Goal: Navigation & Orientation: Find specific page/section

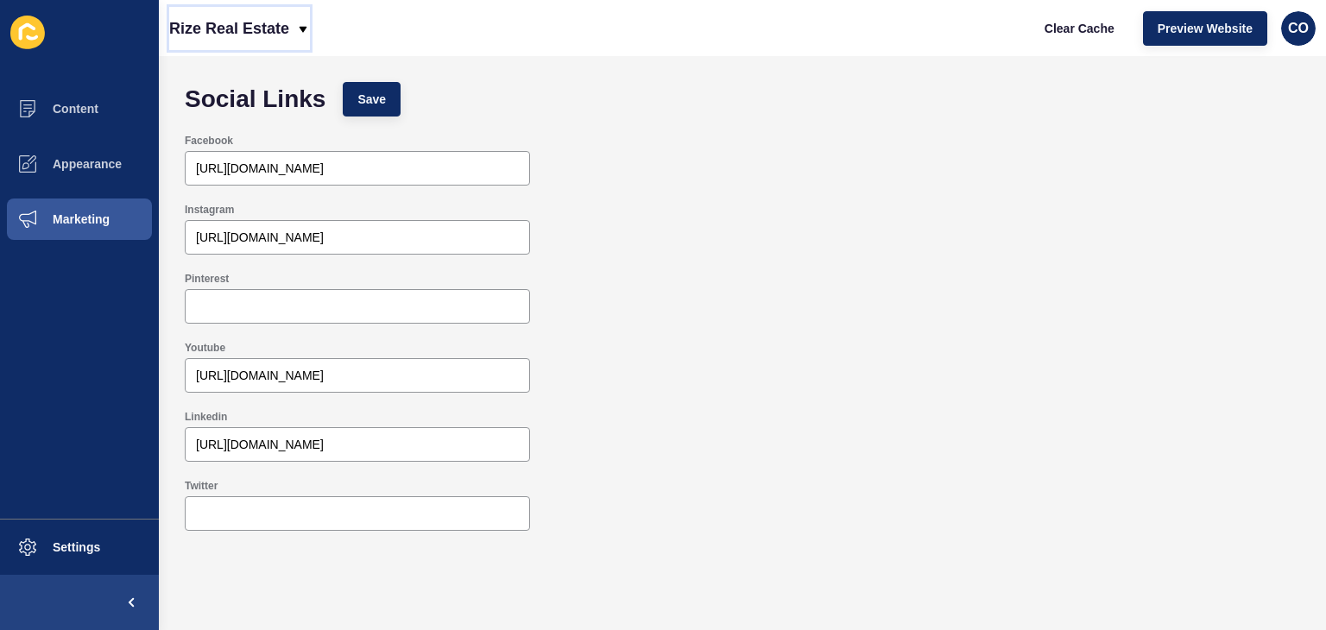
click at [262, 28] on p "Rize Real Estate" at bounding box center [229, 28] width 120 height 43
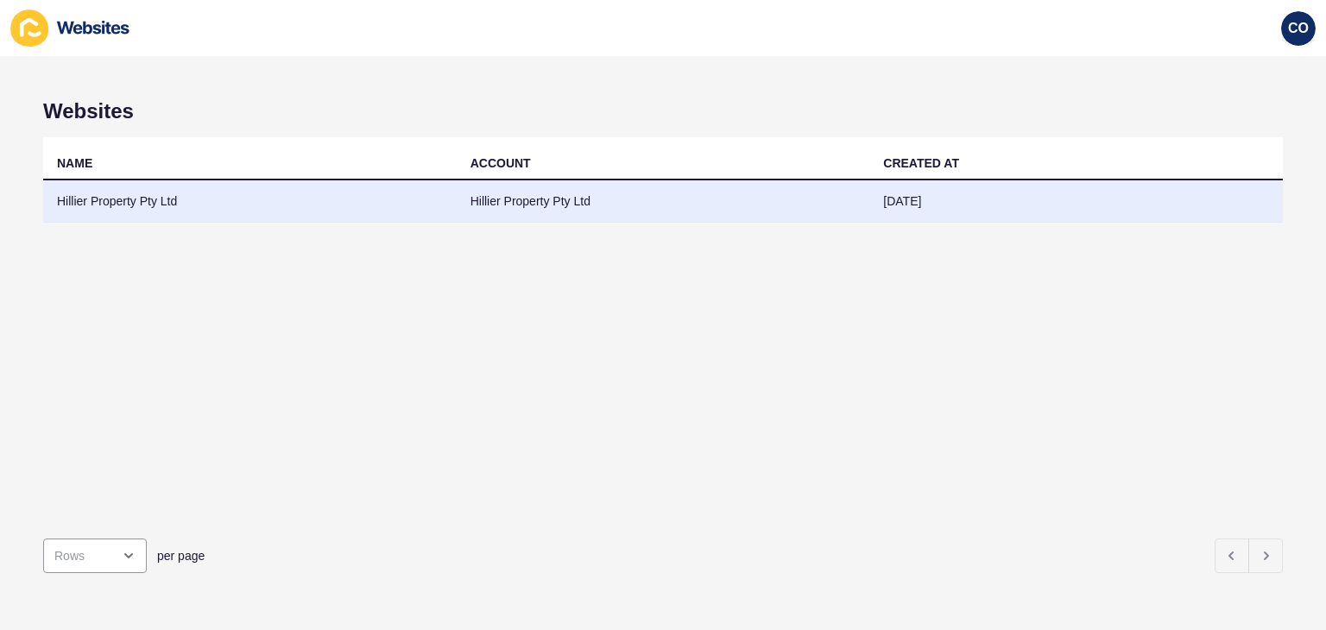
click at [127, 196] on td "Hillier Property Pty Ltd" at bounding box center [249, 201] width 413 height 42
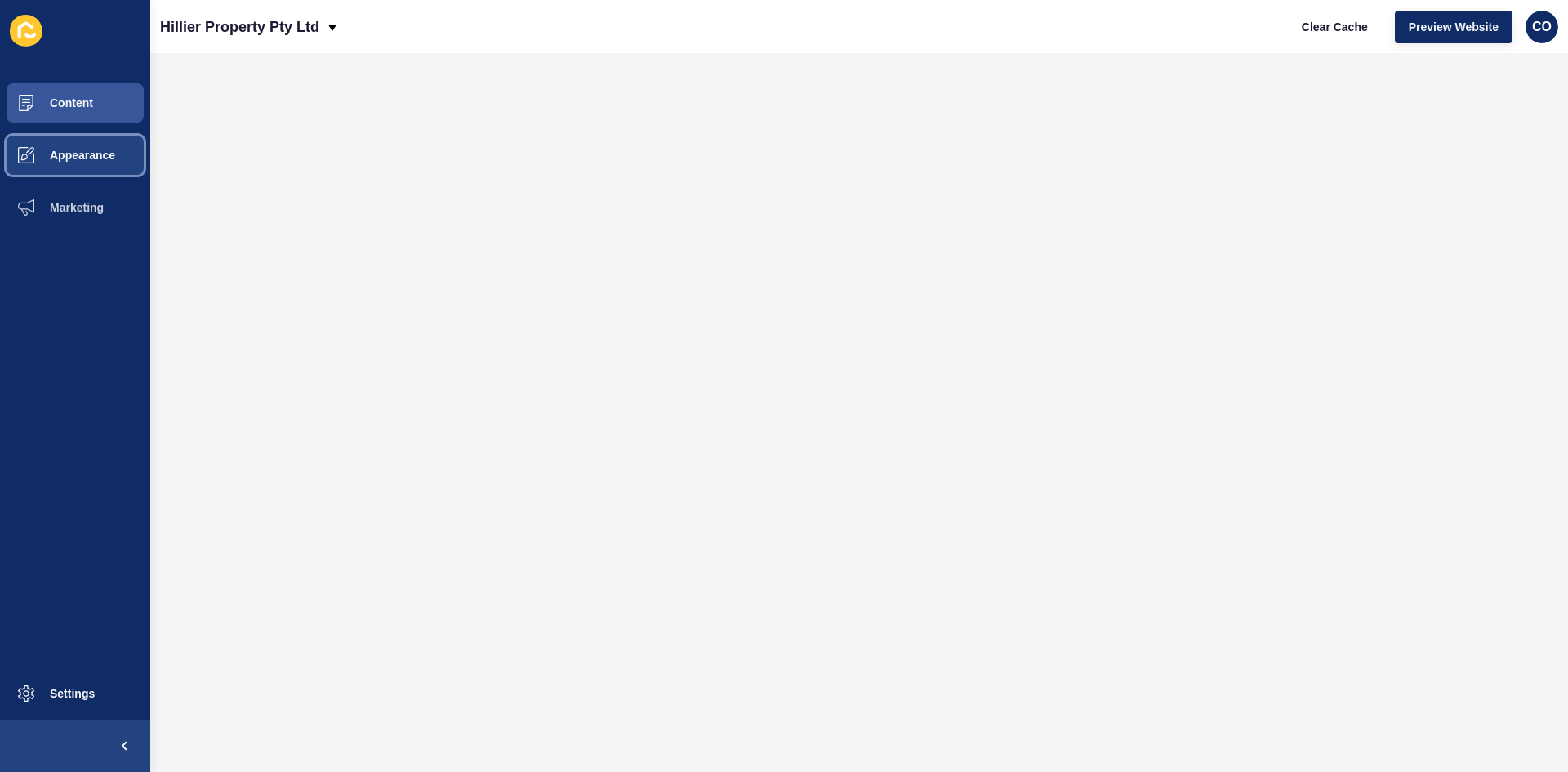
click at [80, 158] on span "Appearance" at bounding box center [56, 155] width 117 height 13
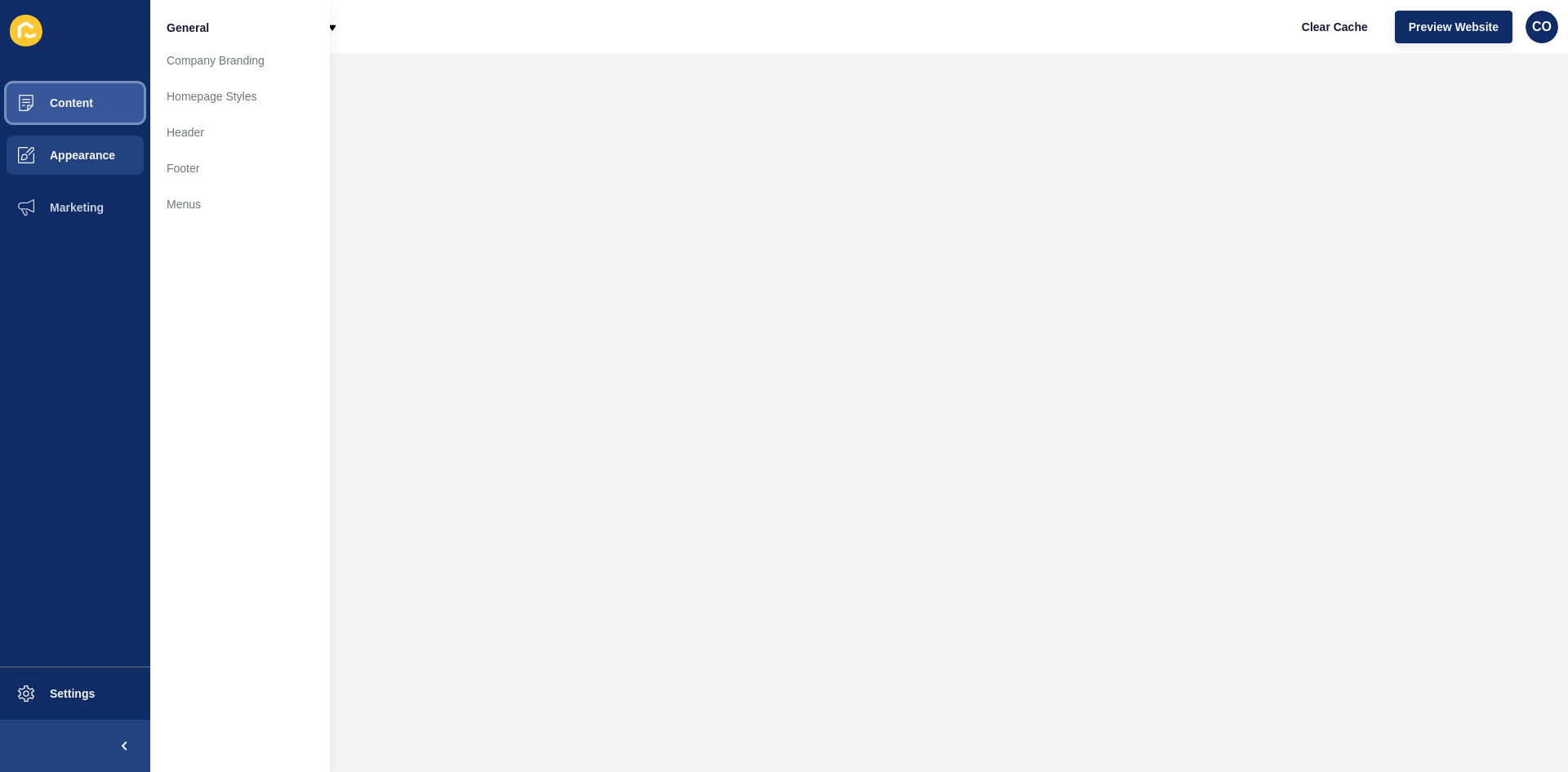
click at [94, 102] on button "Content" at bounding box center [75, 102] width 150 height 52
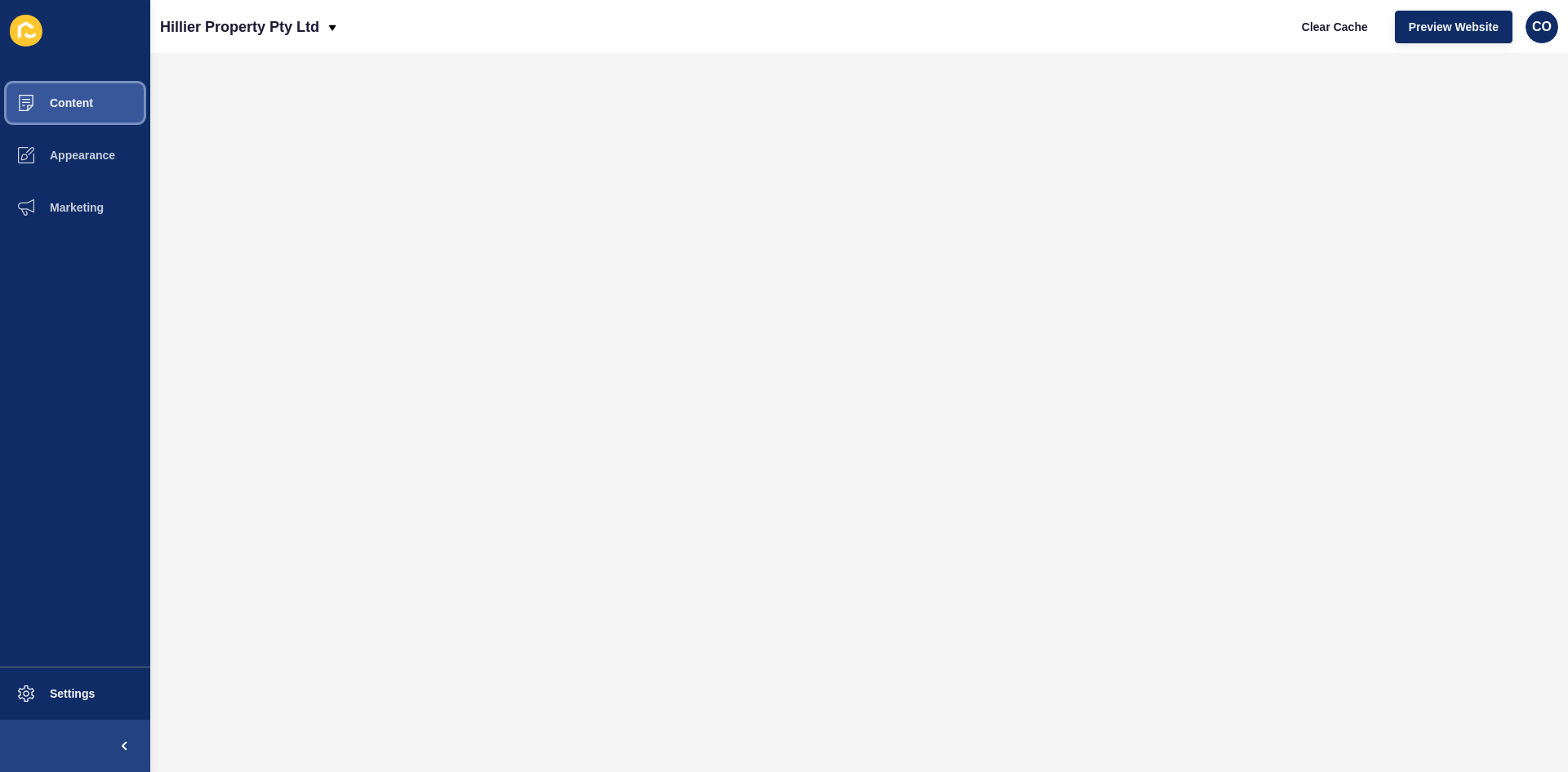
click at [93, 117] on button "Content" at bounding box center [75, 102] width 150 height 52
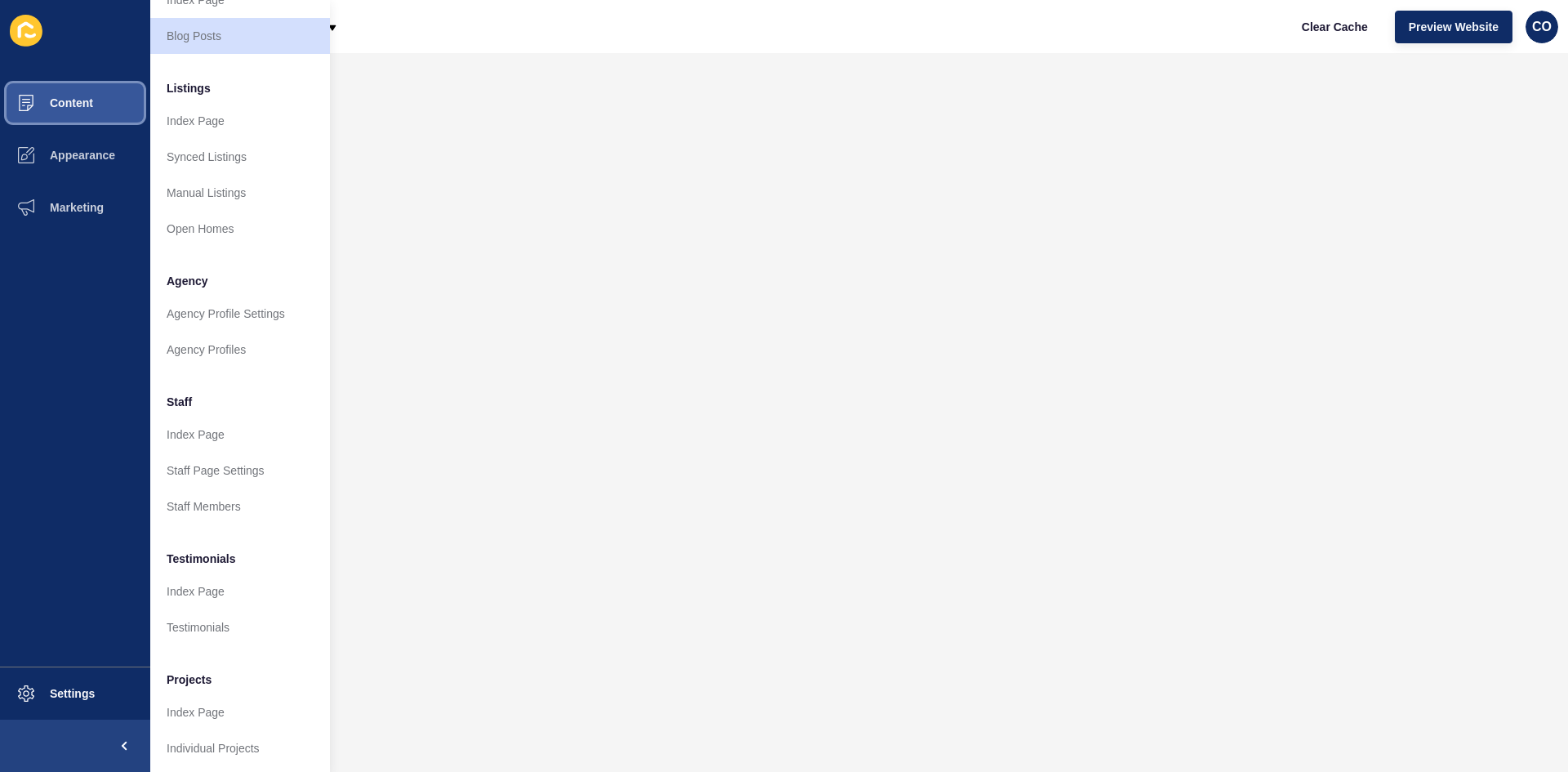
scroll to position [198, 0]
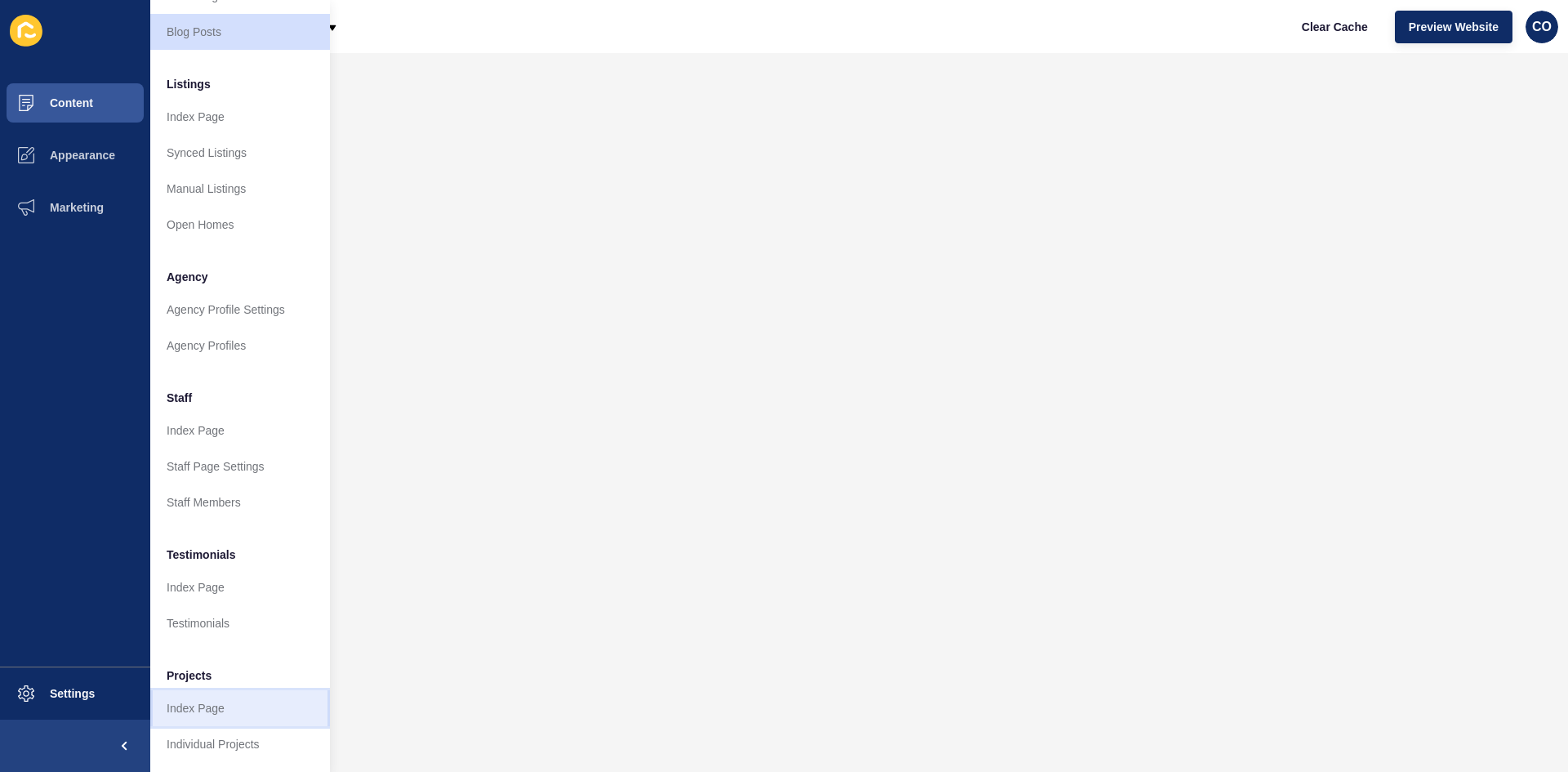
click at [255, 595] on link "Index Page" at bounding box center [240, 708] width 180 height 36
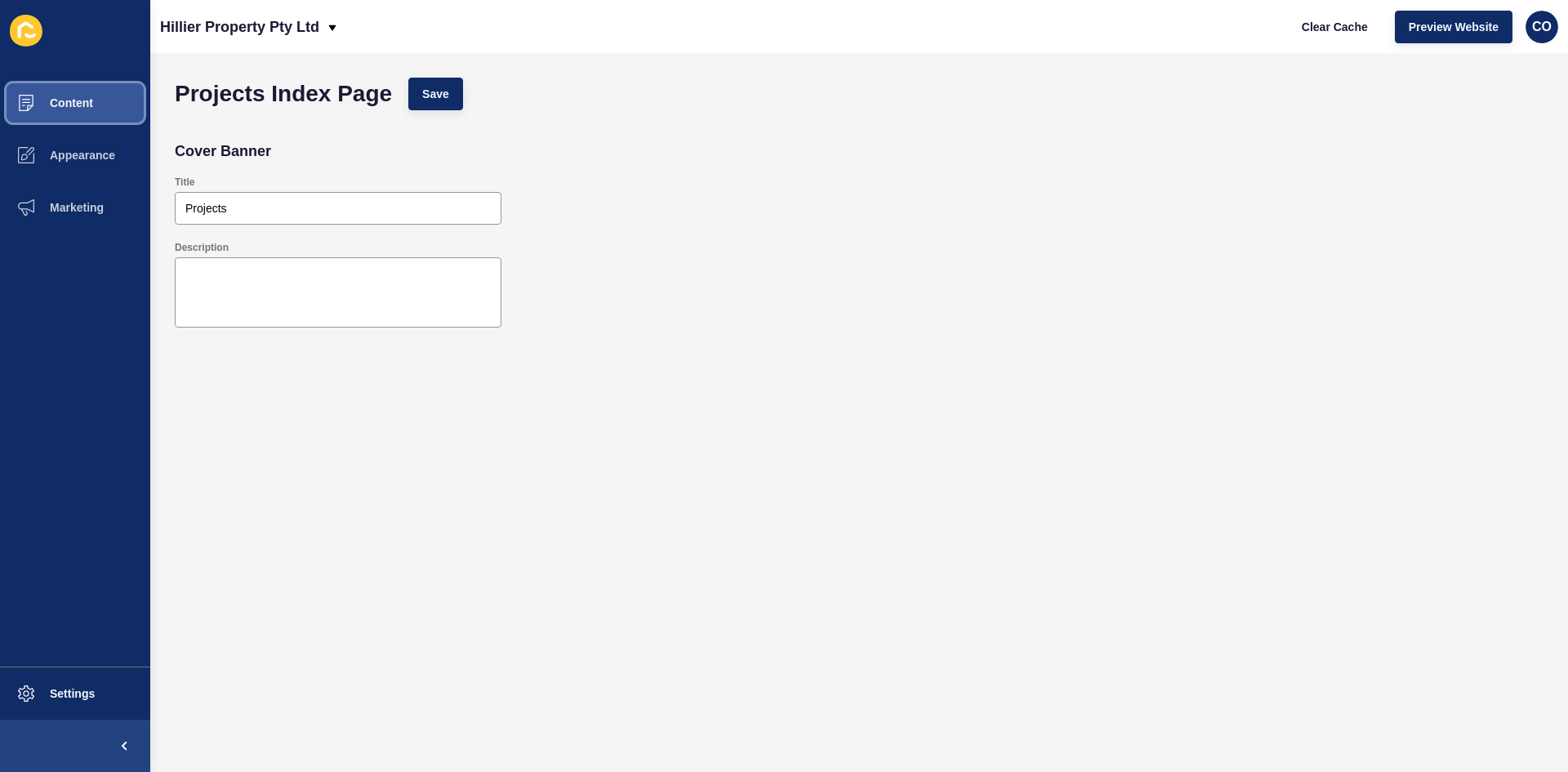
click at [95, 106] on button "Content" at bounding box center [75, 102] width 150 height 52
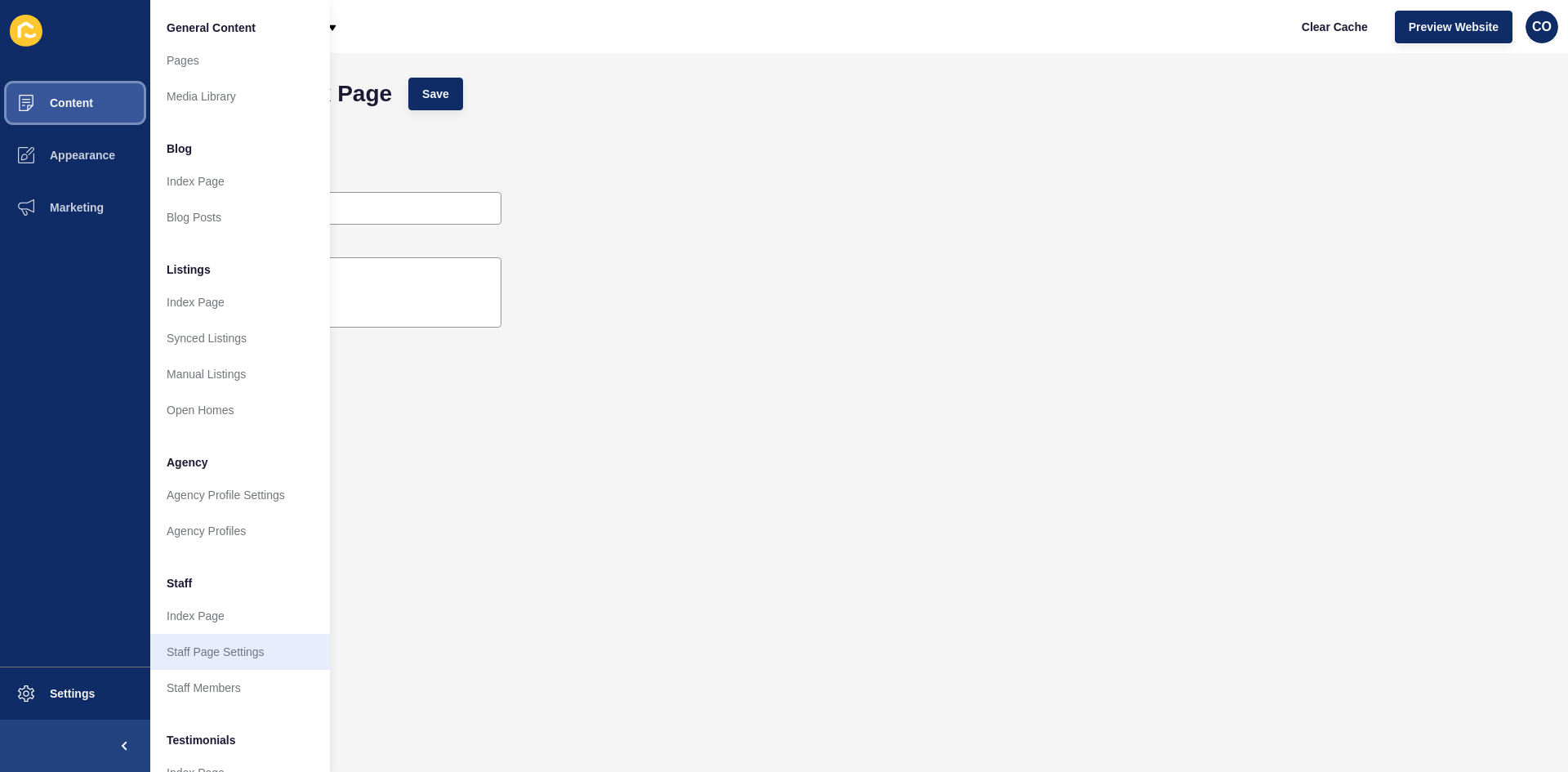
scroll to position [198, 0]
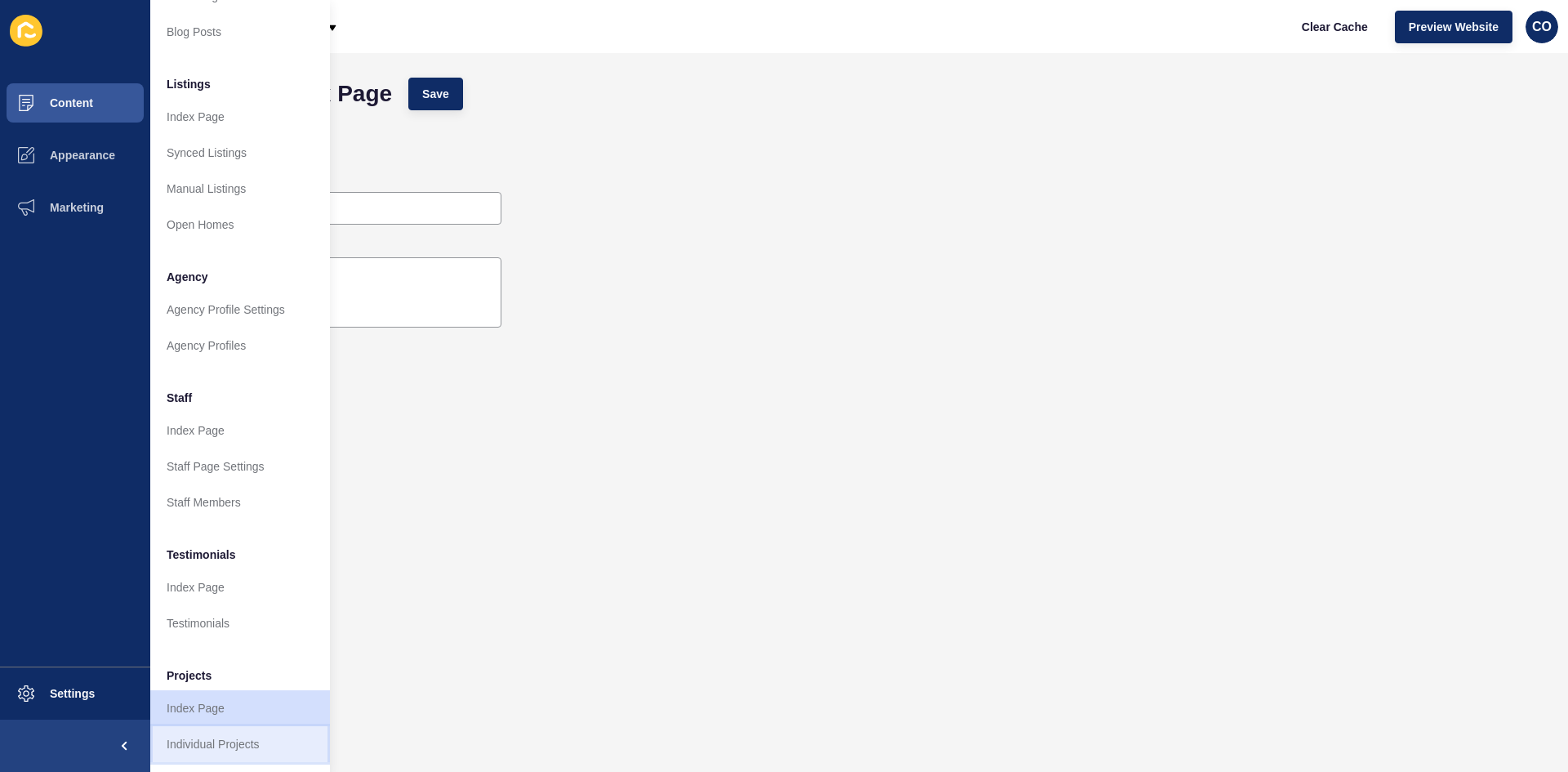
click at [233, 595] on link "Individual Projects" at bounding box center [240, 744] width 180 height 36
